Goal: Task Accomplishment & Management: Manage account settings

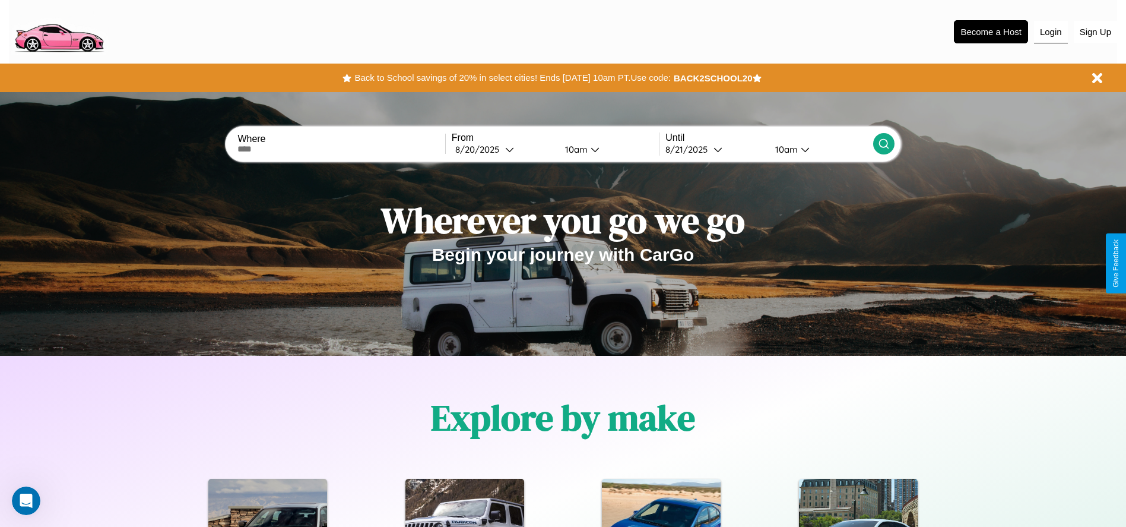
click at [1051, 31] on button "Login" at bounding box center [1051, 32] width 34 height 23
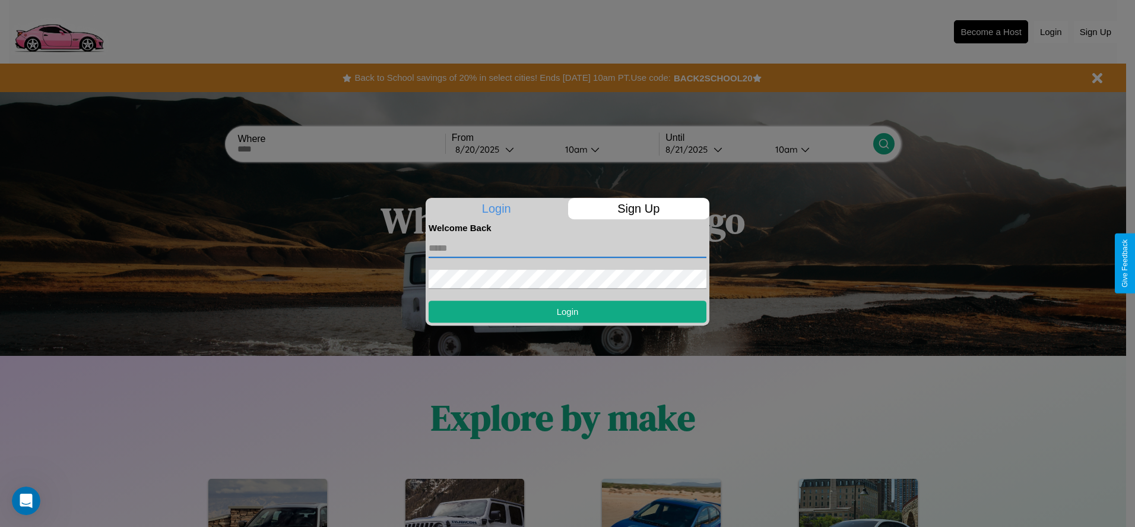
click at [568, 248] on input "text" at bounding box center [568, 248] width 278 height 19
type input "**********"
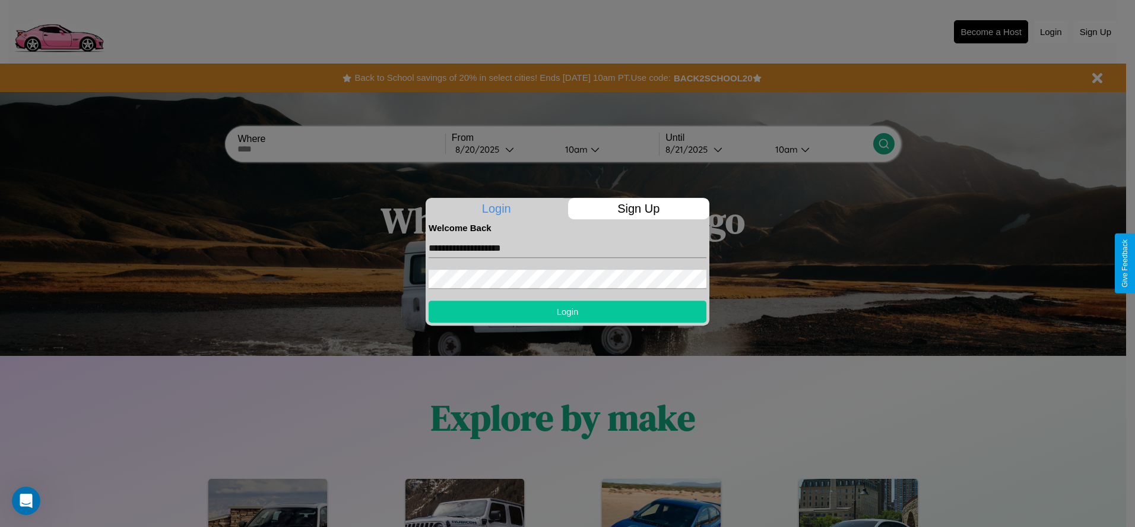
click at [568, 311] on button "Login" at bounding box center [568, 311] width 278 height 22
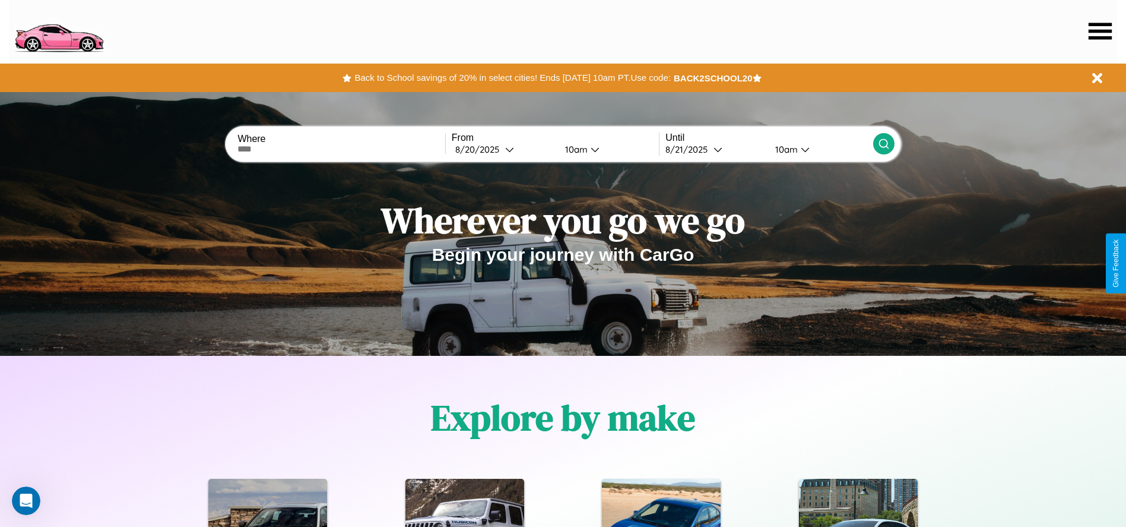
click at [1100, 31] on icon at bounding box center [1100, 31] width 23 height 17
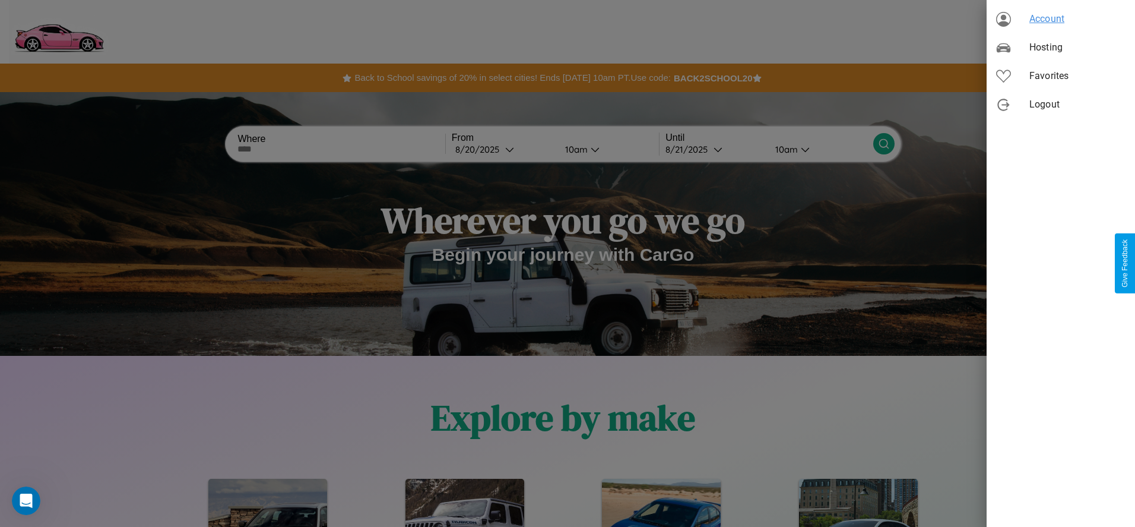
click at [1061, 19] on span "Account" at bounding box center [1078, 19] width 96 height 14
